Goal: Information Seeking & Learning: Learn about a topic

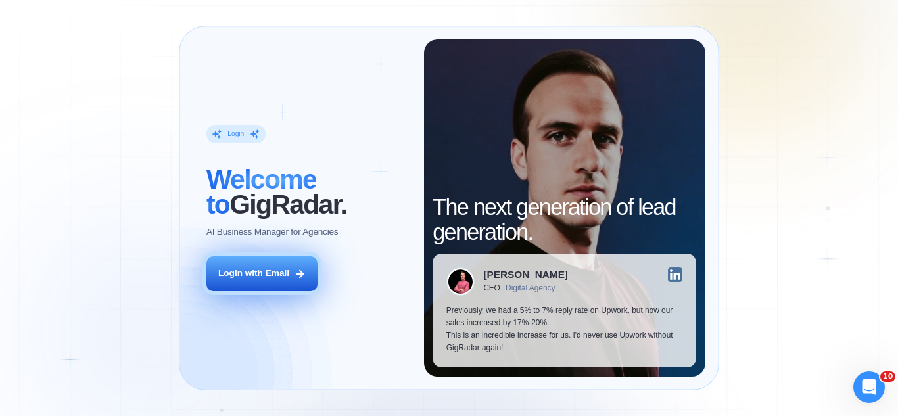
click at [274, 264] on button "Login with Email" at bounding box center [261, 273] width 111 height 35
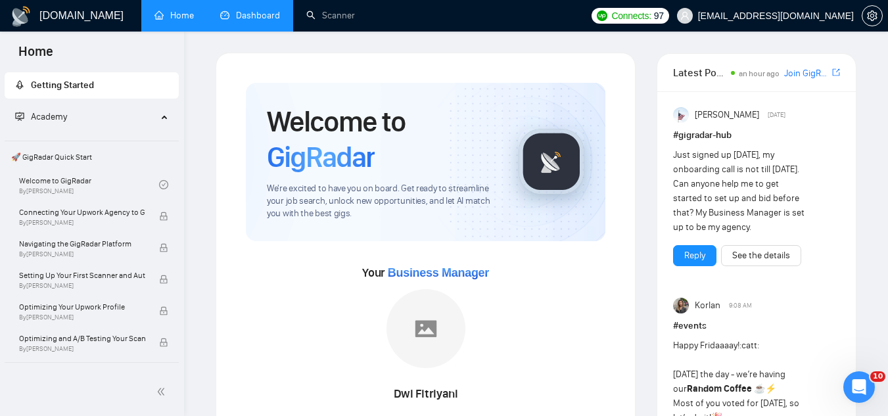
click at [262, 21] on link "Dashboard" at bounding box center [250, 15] width 60 height 11
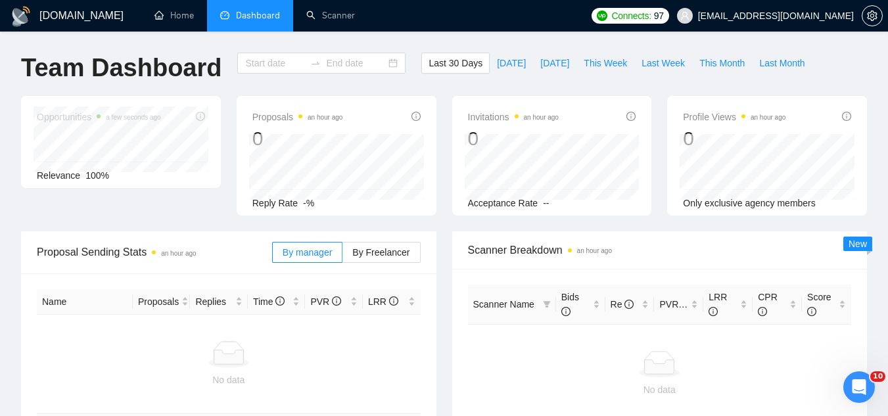
type input "[DATE]"
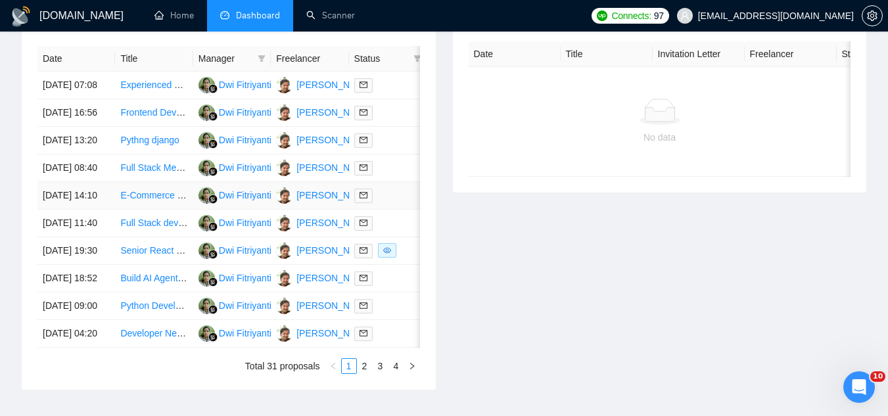
scroll to position [526, 0]
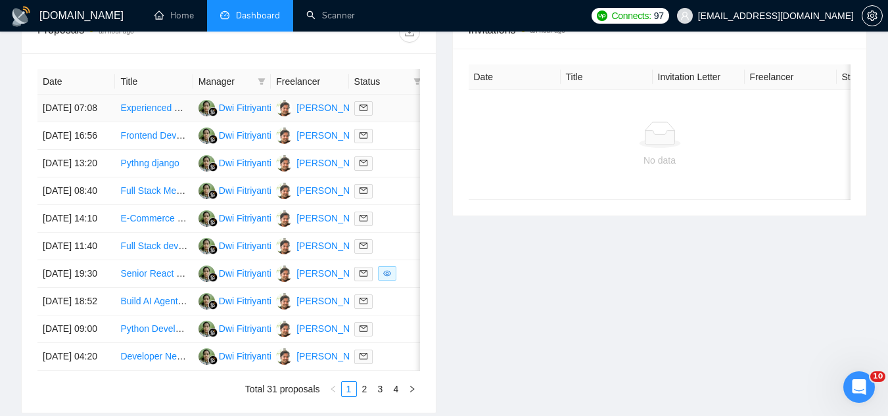
click at [156, 122] on td "Experienced Flutter Developer Needed for Mobile App Project" at bounding box center [154, 109] width 78 height 28
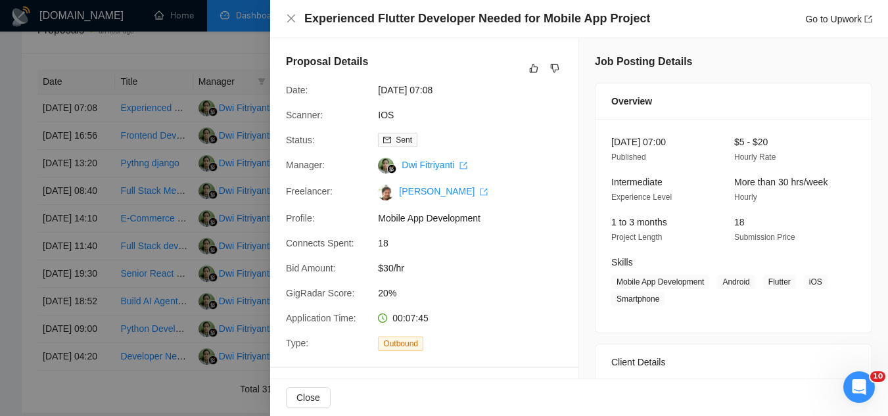
click at [214, 37] on div at bounding box center [444, 208] width 888 height 416
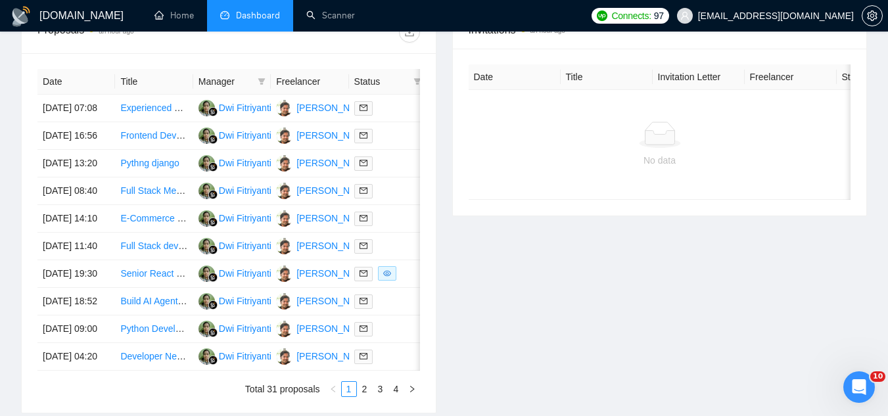
click at [772, 16] on span "[EMAIL_ADDRESS][DOMAIN_NAME]" at bounding box center [776, 16] width 156 height 0
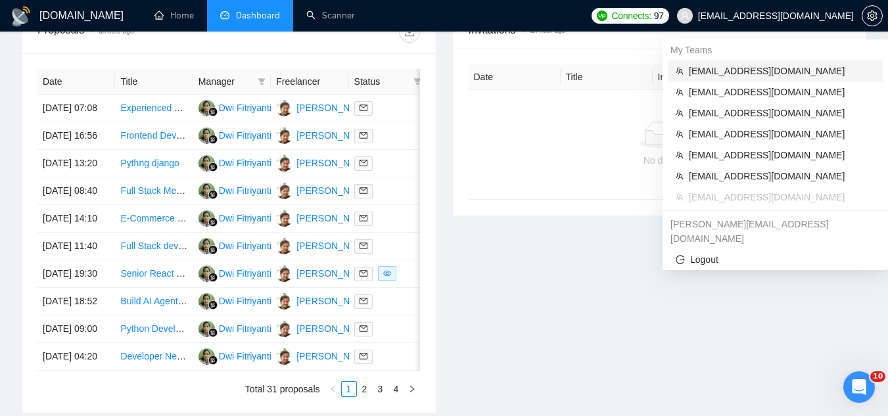
click at [751, 70] on span "[EMAIL_ADDRESS][DOMAIN_NAME]" at bounding box center [782, 71] width 186 height 14
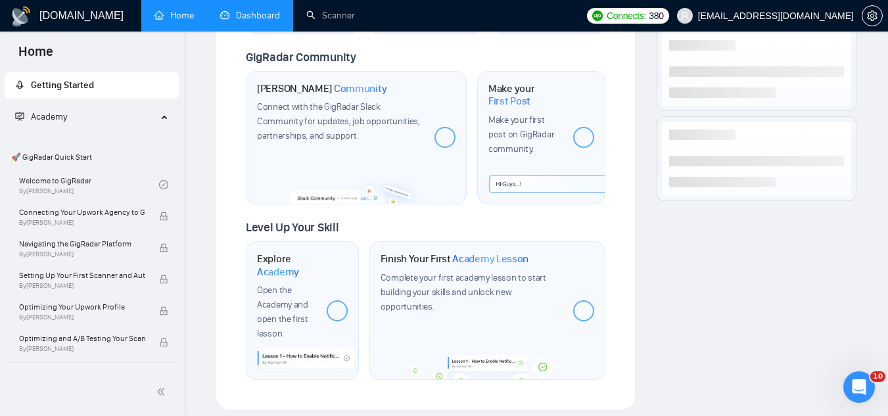
click at [252, 20] on link "Dashboard" at bounding box center [250, 15] width 60 height 11
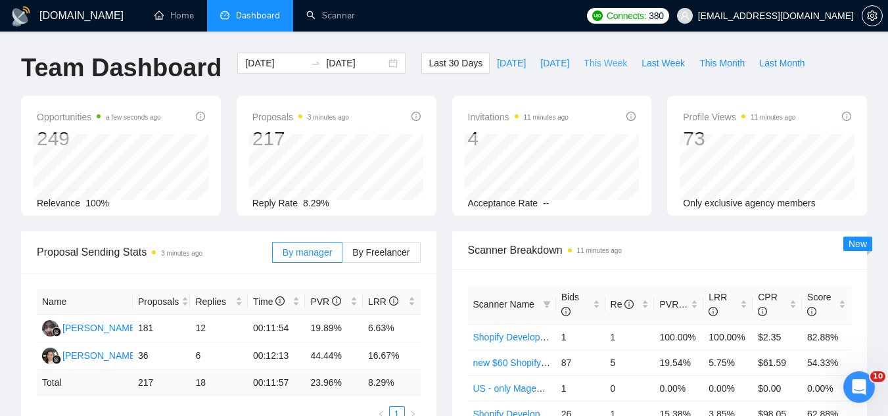
click at [593, 68] on span "This Week" at bounding box center [605, 63] width 43 height 14
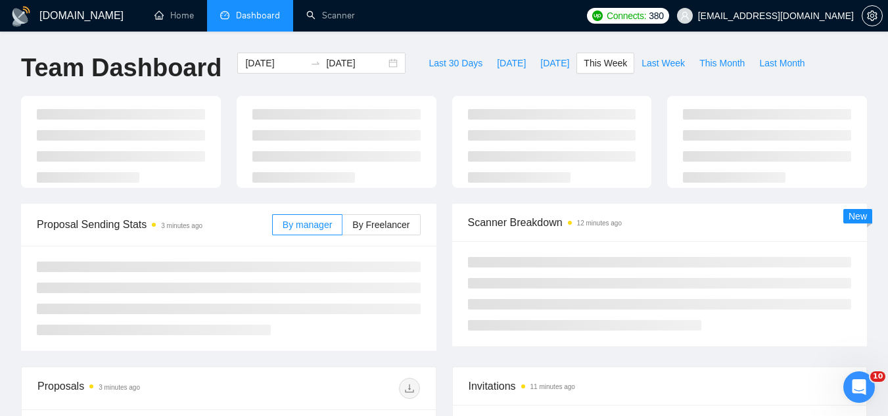
type input "[DATE]"
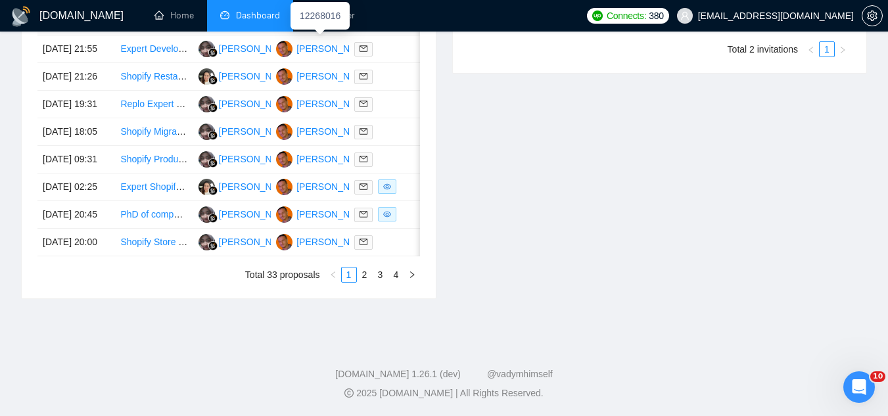
scroll to position [657, 0]
click at [162, 229] on td "PhD of computer science wanted for new technology editorial boards" at bounding box center [154, 215] width 78 height 28
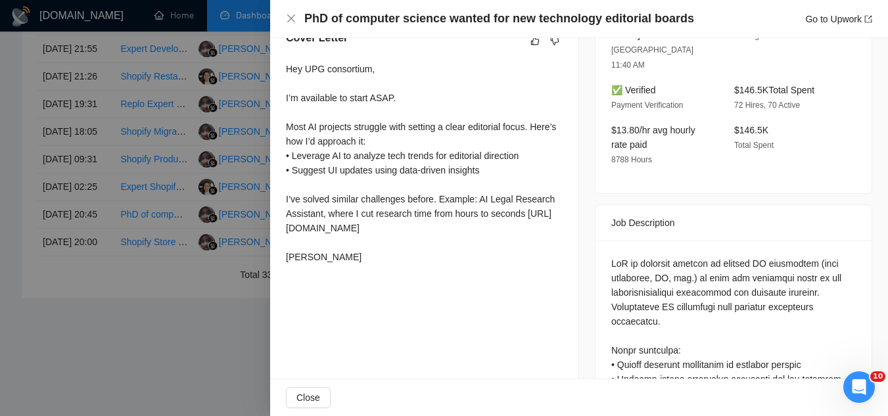
scroll to position [394, 0]
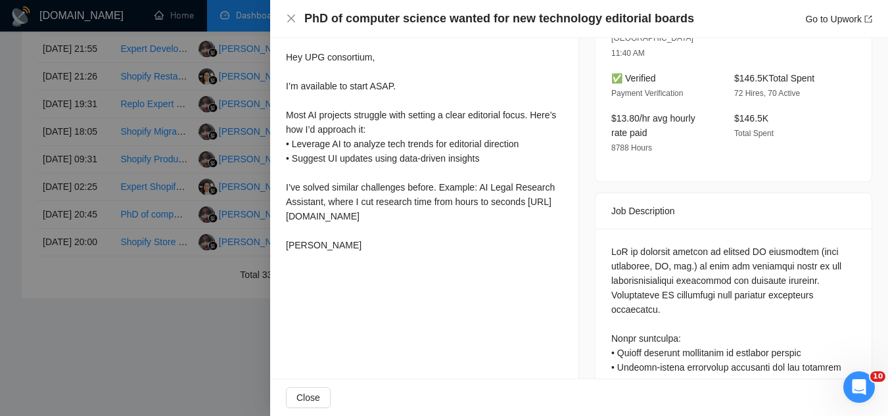
click at [173, 389] on div at bounding box center [444, 208] width 888 height 416
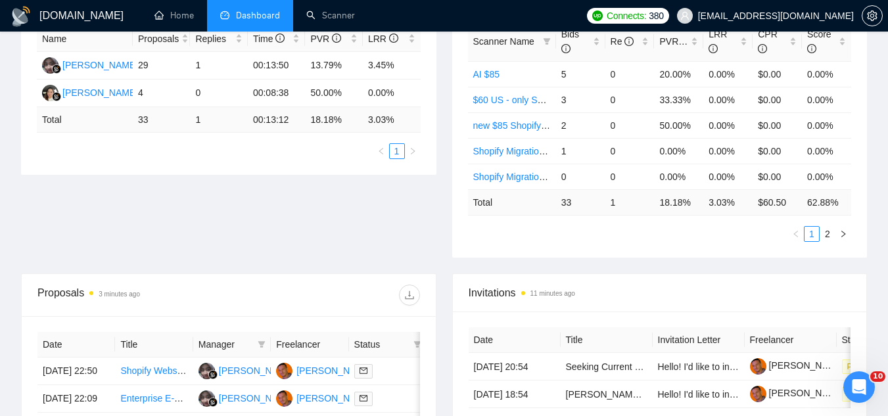
scroll to position [0, 0]
